Goal: Navigation & Orientation: Find specific page/section

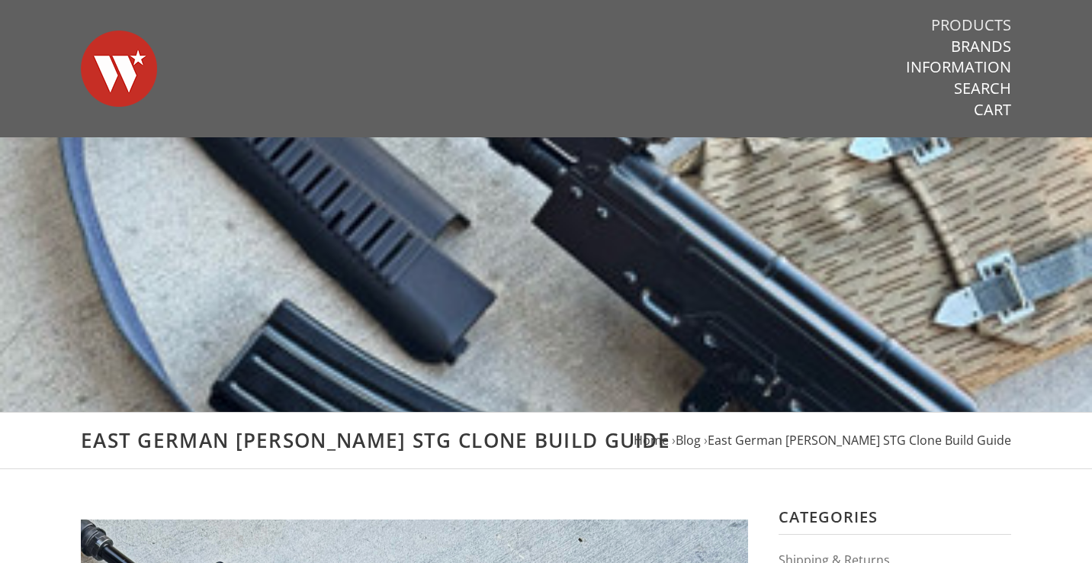
click at [969, 30] on link "Products" at bounding box center [971, 25] width 80 height 20
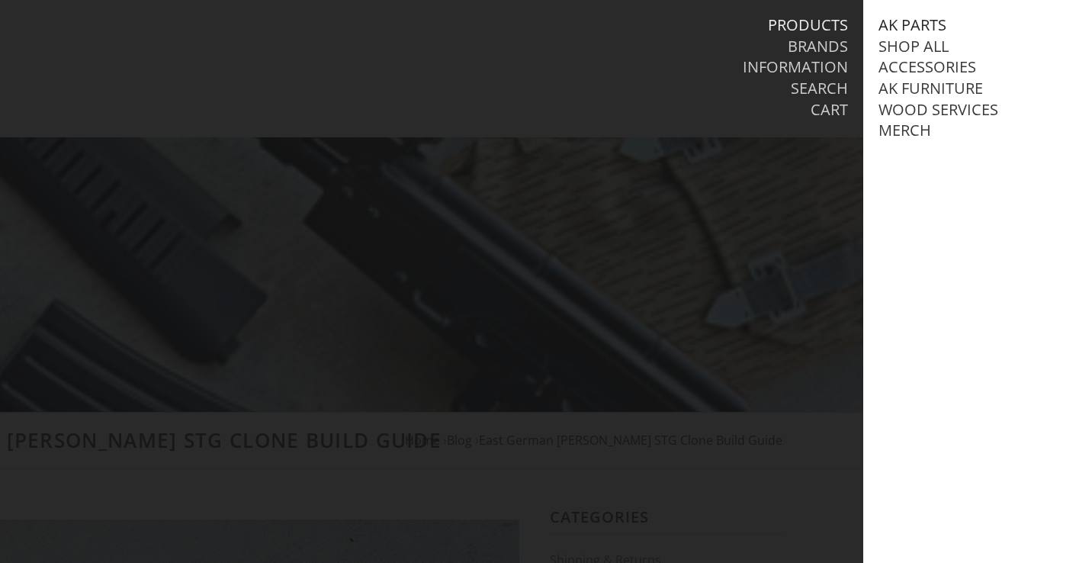
click at [922, 25] on link "AK Parts" at bounding box center [913, 25] width 68 height 20
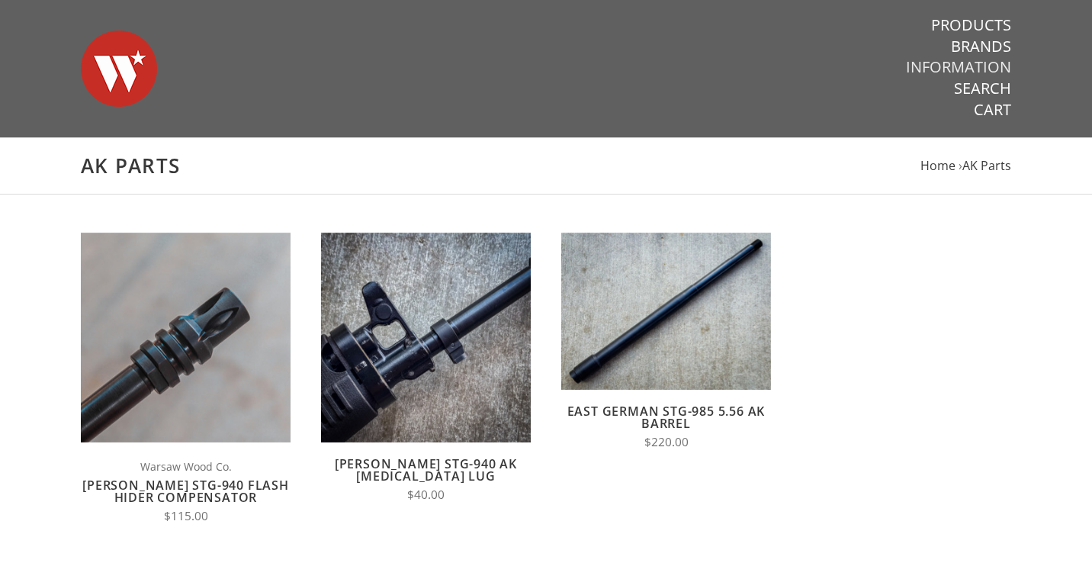
click at [964, 66] on link "Information" at bounding box center [958, 67] width 105 height 20
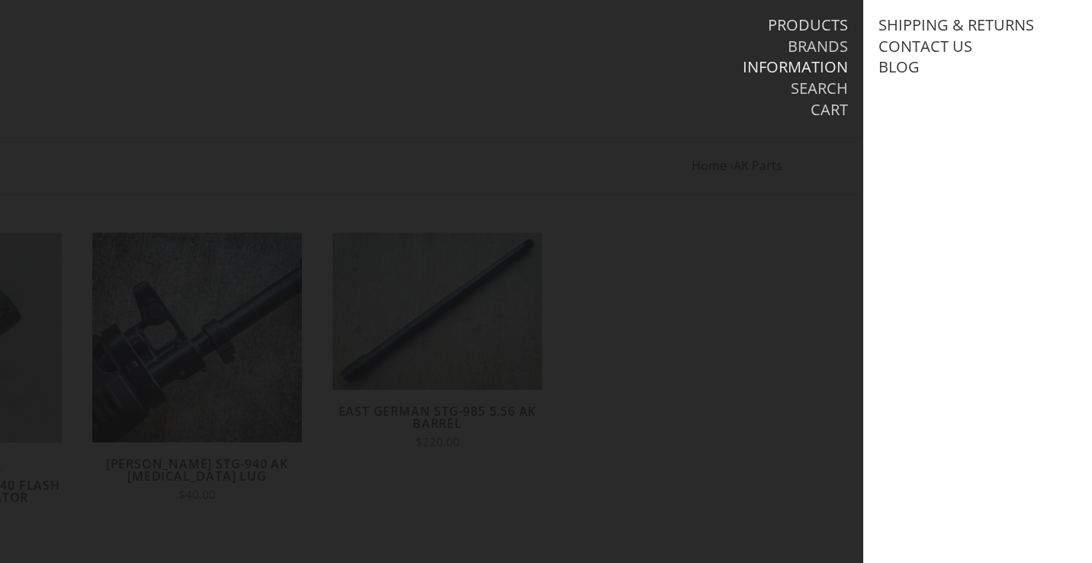
click at [831, 23] on link "Products" at bounding box center [808, 25] width 80 height 20
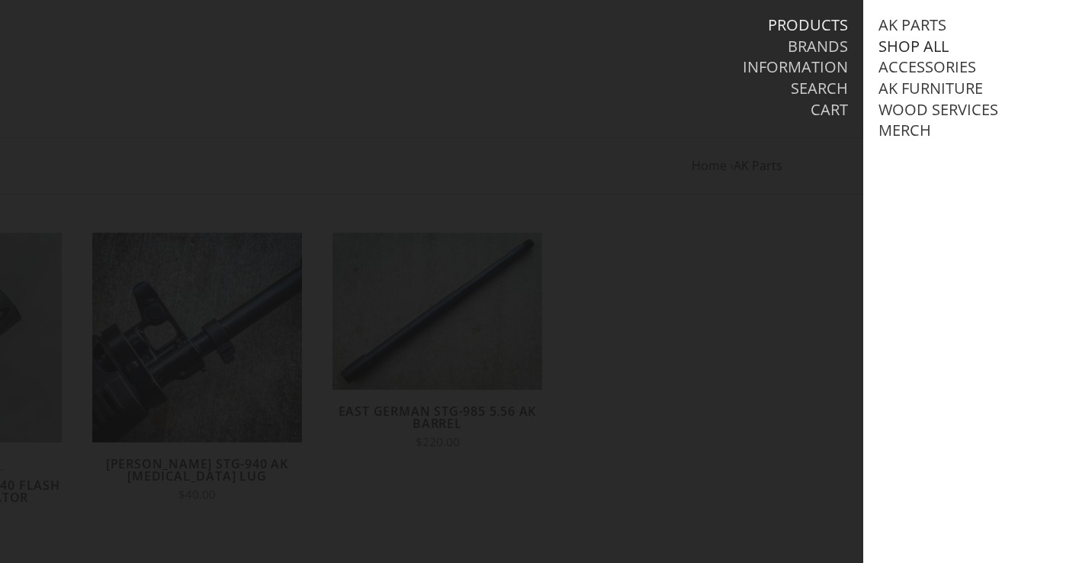
click at [909, 43] on link "Shop All" at bounding box center [914, 47] width 70 height 20
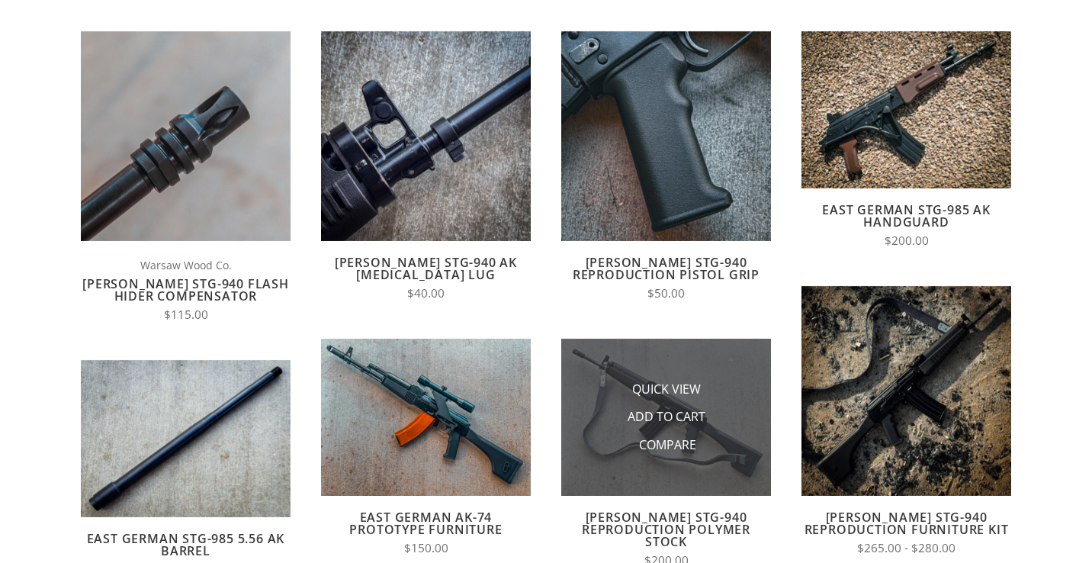
scroll to position [202, 0]
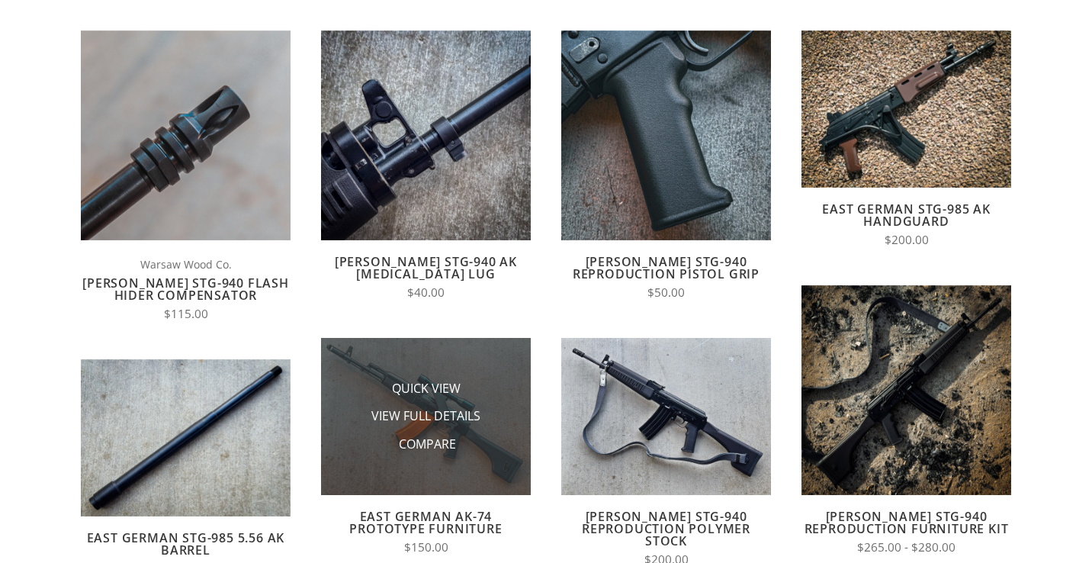
click at [433, 399] on li "Quick View" at bounding box center [426, 389] width 153 height 28
click at [430, 390] on span "Quick View" at bounding box center [426, 389] width 69 height 19
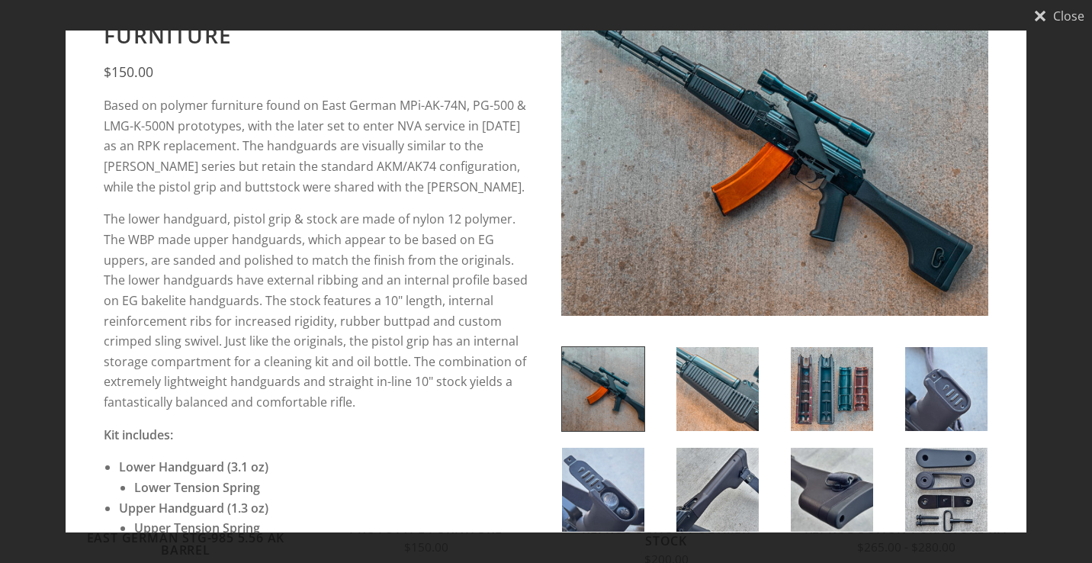
scroll to position [53, 0]
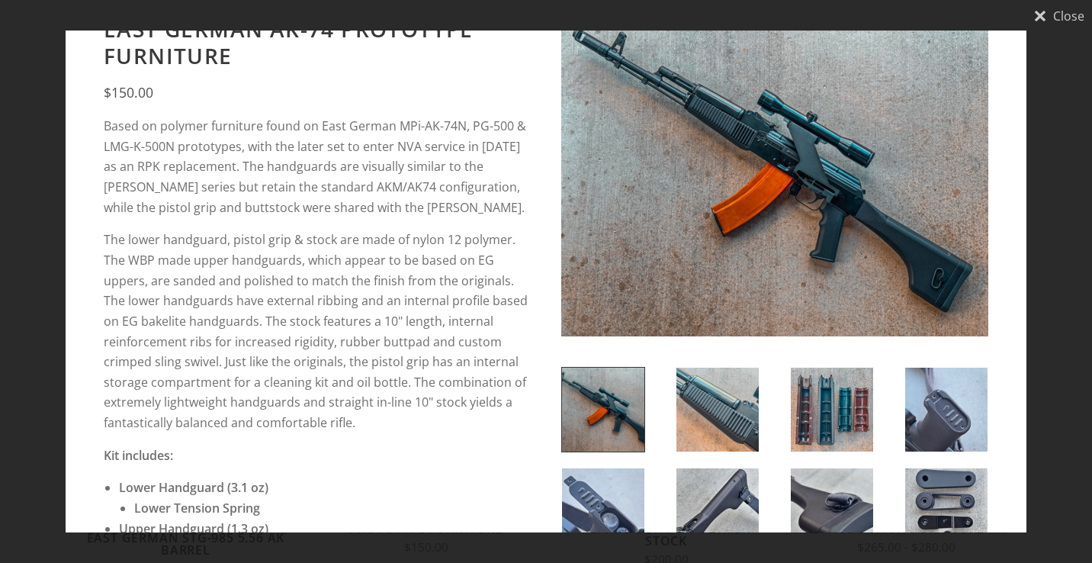
click at [719, 246] on img at bounding box center [774, 176] width 427 height 320
click at [799, 199] on img at bounding box center [774, 176] width 427 height 320
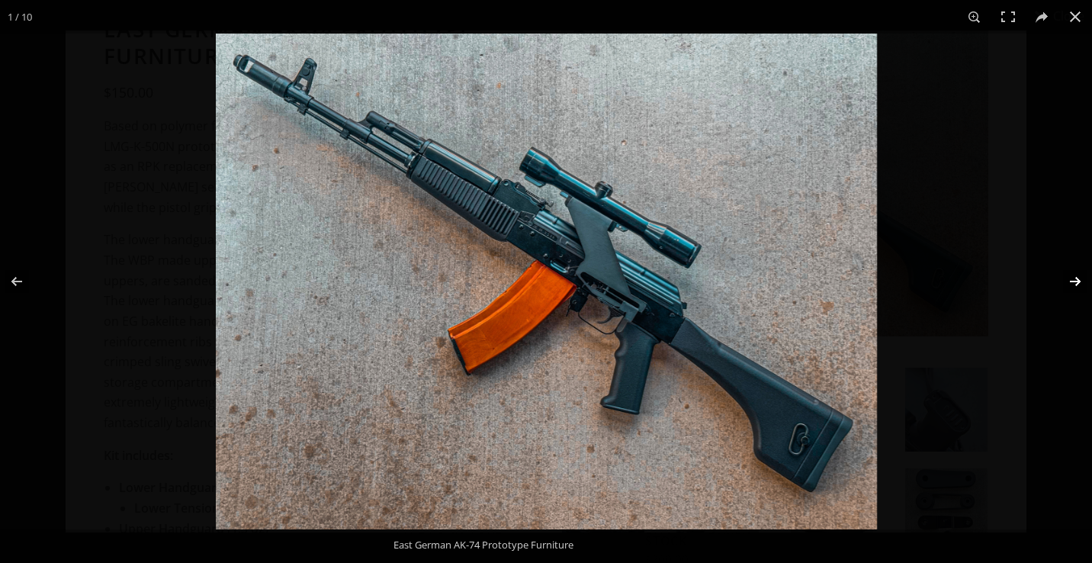
click at [1070, 283] on button at bounding box center [1065, 281] width 53 height 76
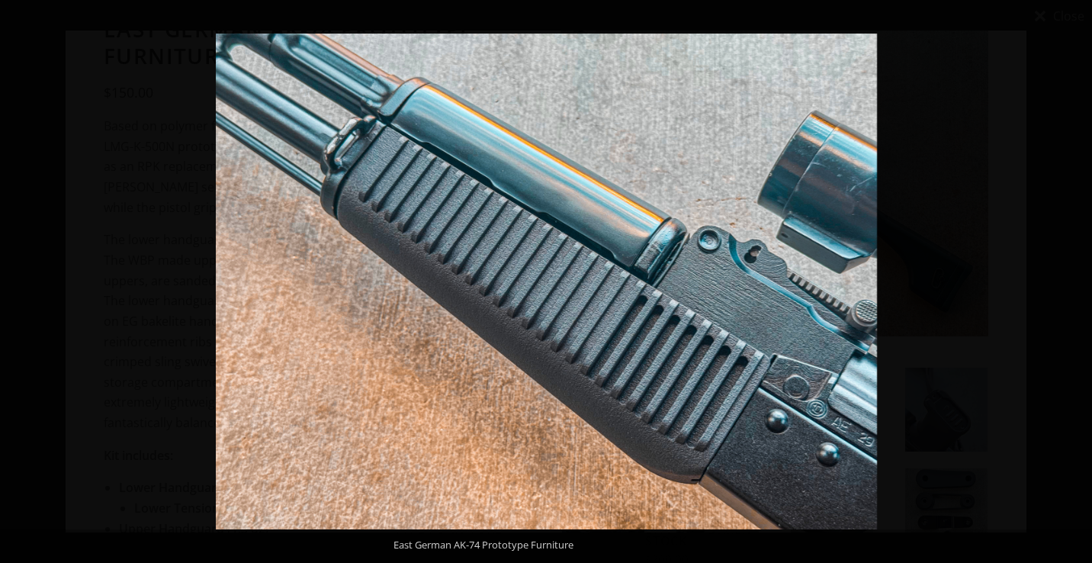
click at [1070, 283] on button at bounding box center [1065, 281] width 53 height 76
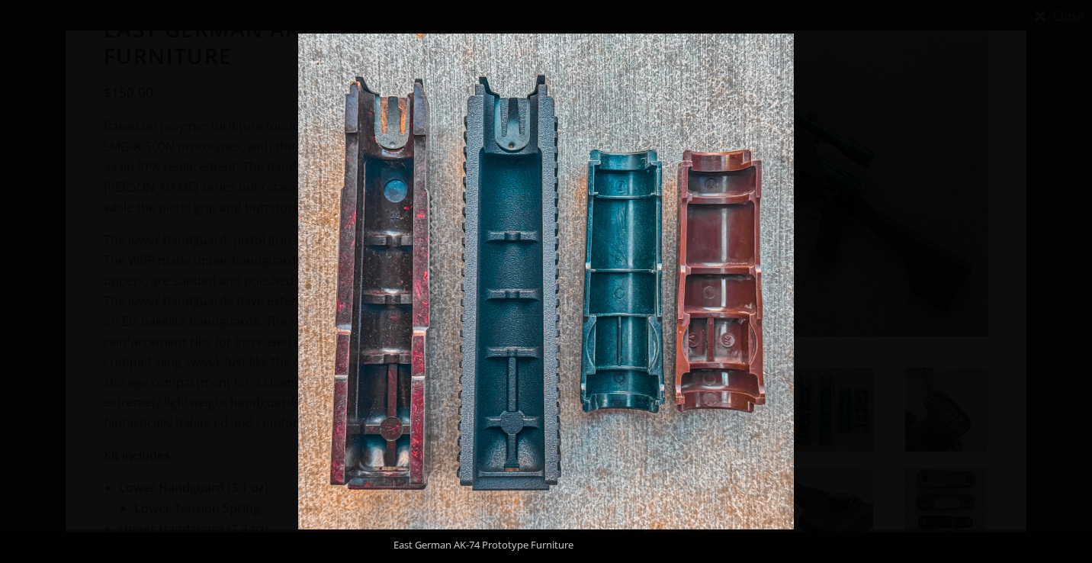
click at [1070, 283] on button at bounding box center [1065, 281] width 53 height 76
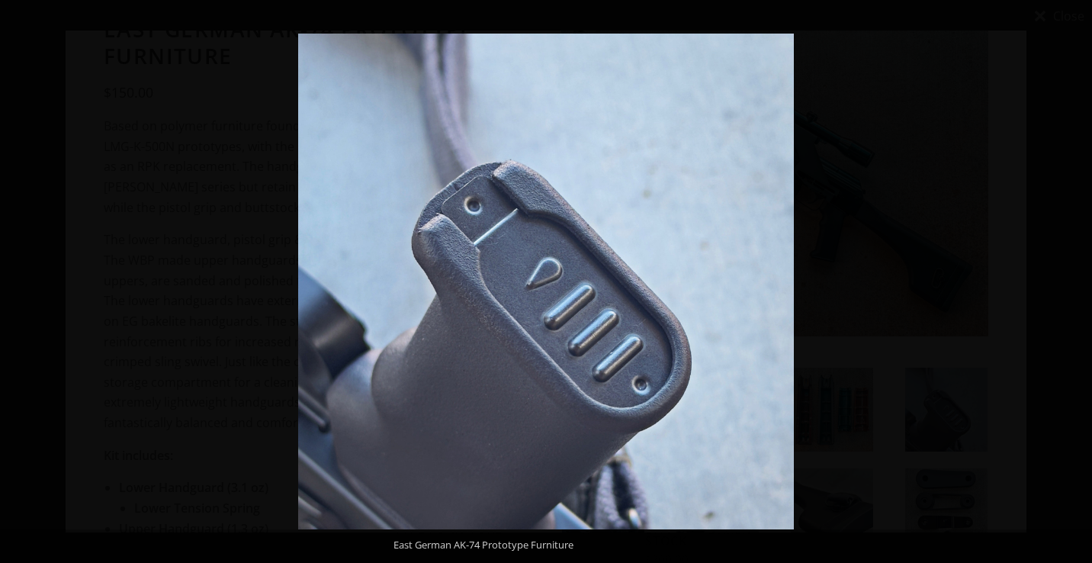
click at [1070, 283] on button at bounding box center [1065, 281] width 53 height 76
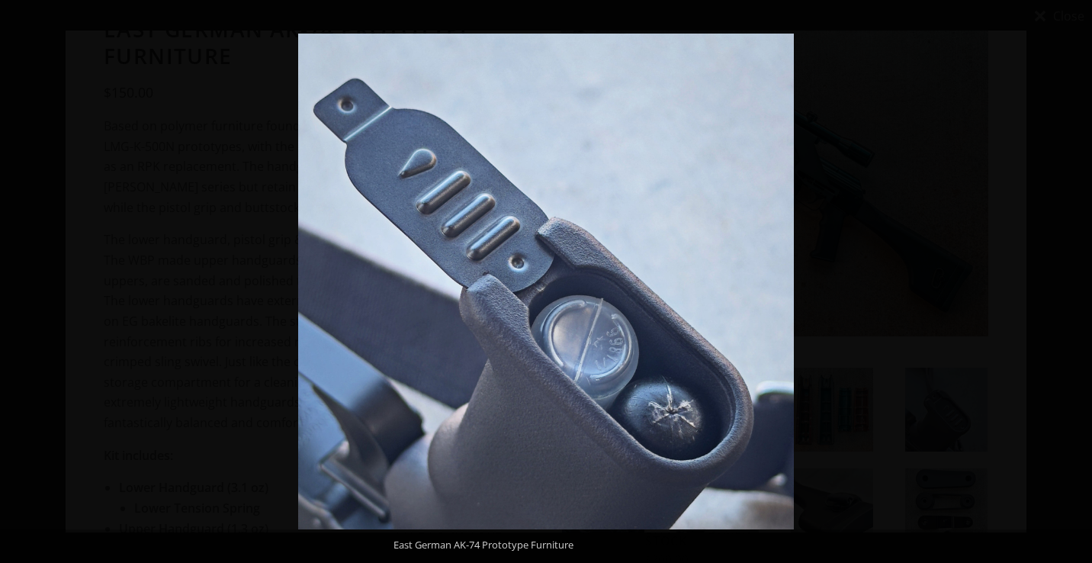
click at [1070, 283] on button at bounding box center [1065, 281] width 53 height 76
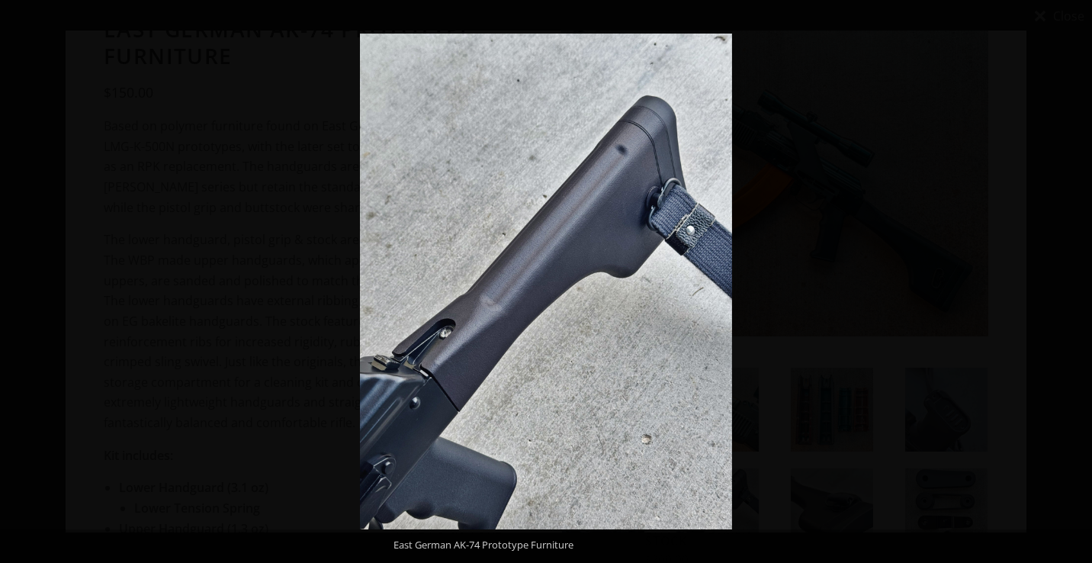
click at [1070, 283] on button at bounding box center [1065, 281] width 53 height 76
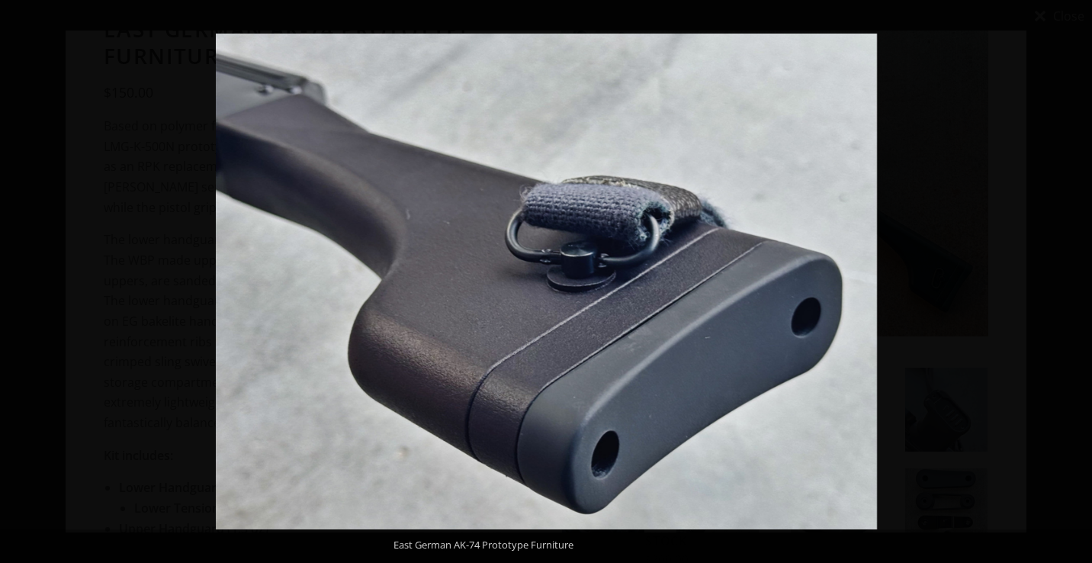
click at [1070, 283] on button at bounding box center [1065, 281] width 53 height 76
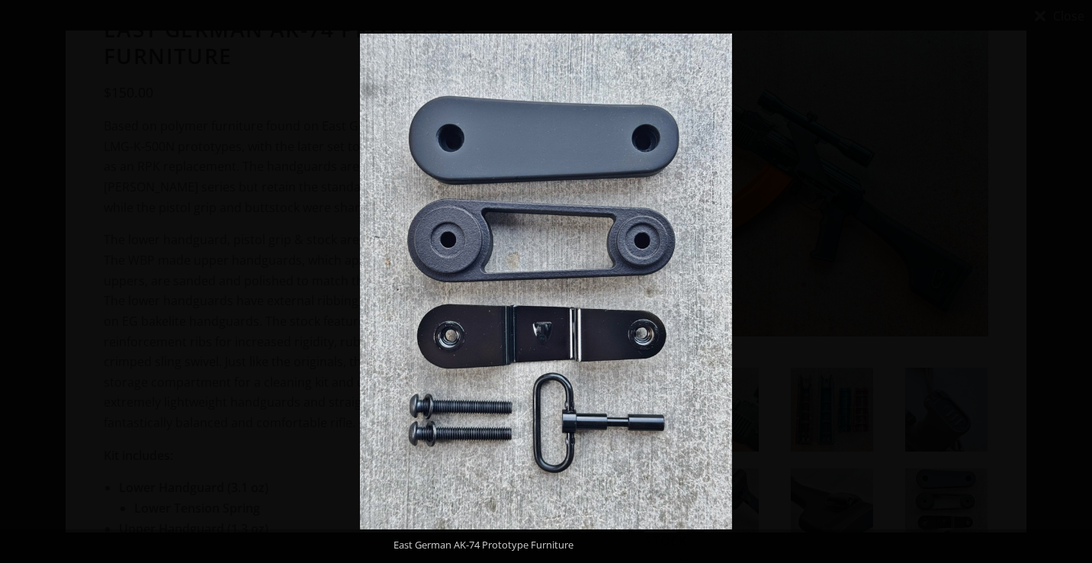
click at [1070, 283] on button at bounding box center [1065, 281] width 53 height 76
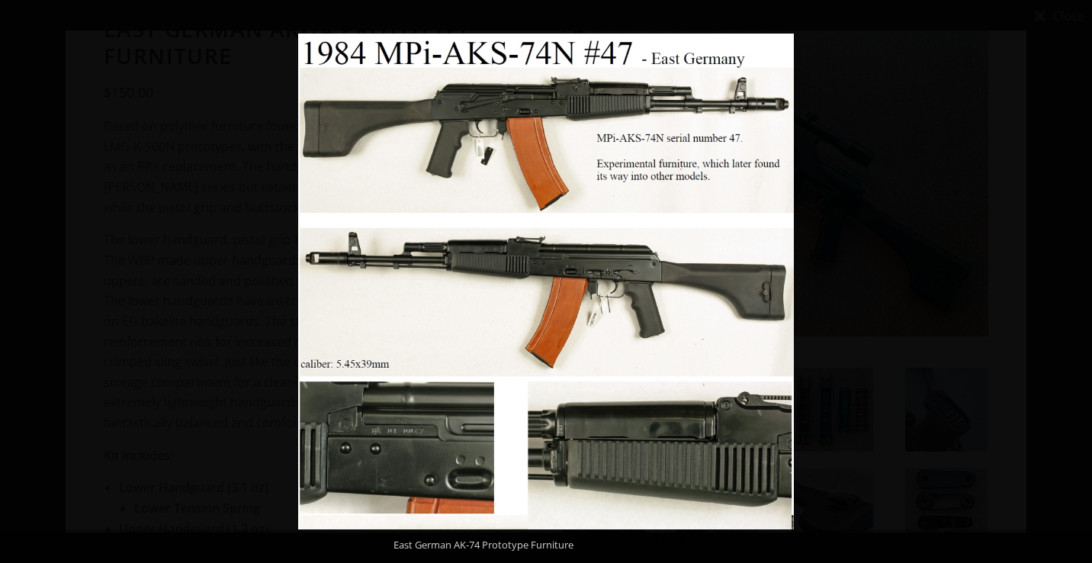
click at [1070, 283] on button at bounding box center [1065, 281] width 53 height 76
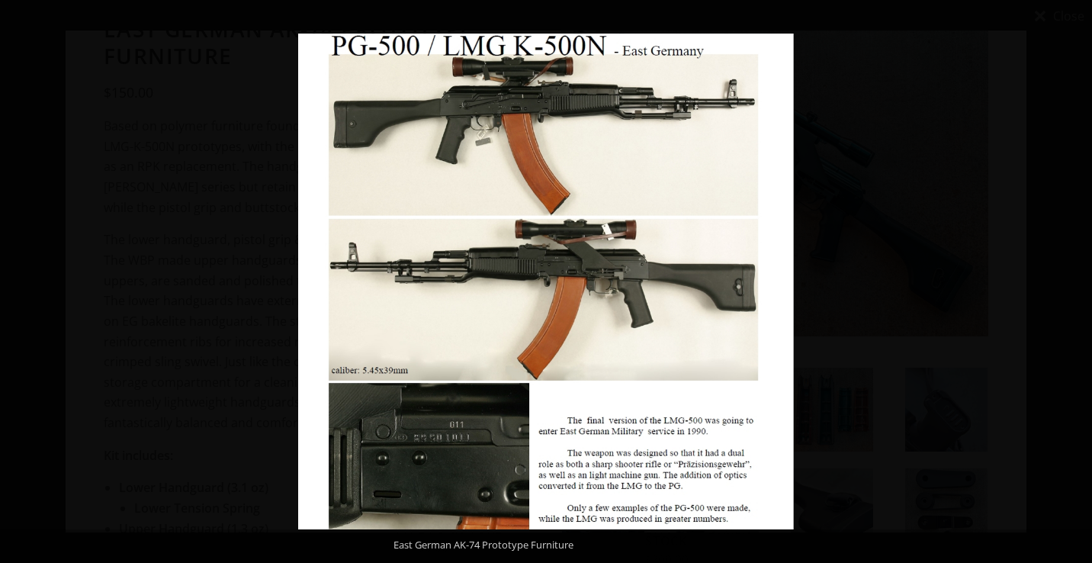
click at [1070, 283] on button at bounding box center [1065, 281] width 53 height 76
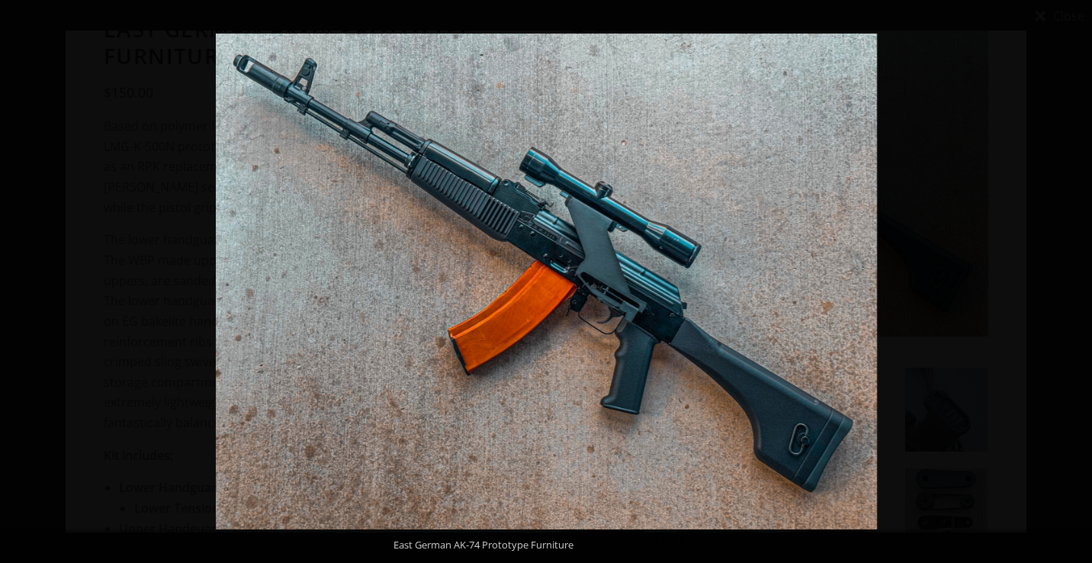
click at [1070, 283] on button at bounding box center [1065, 281] width 53 height 76
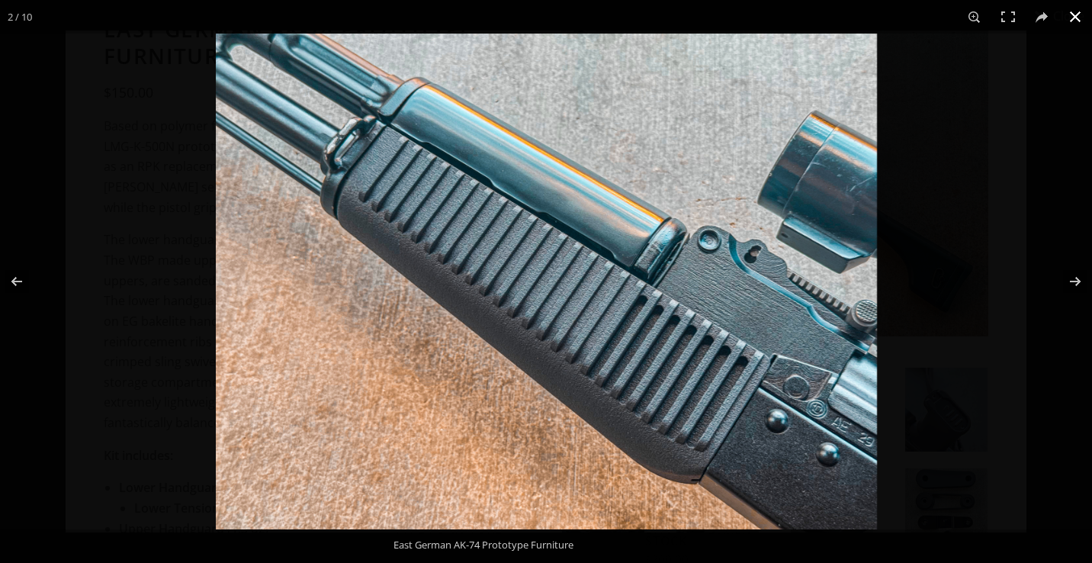
click at [1070, 18] on button at bounding box center [1076, 17] width 34 height 34
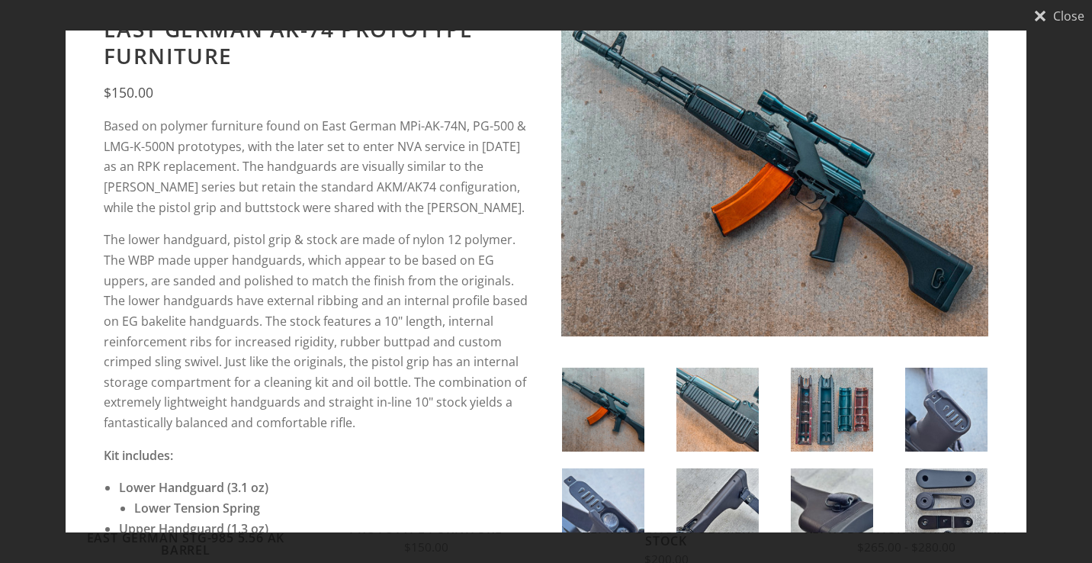
scroll to position [341, 0]
